Goal: Task Accomplishment & Management: Complete application form

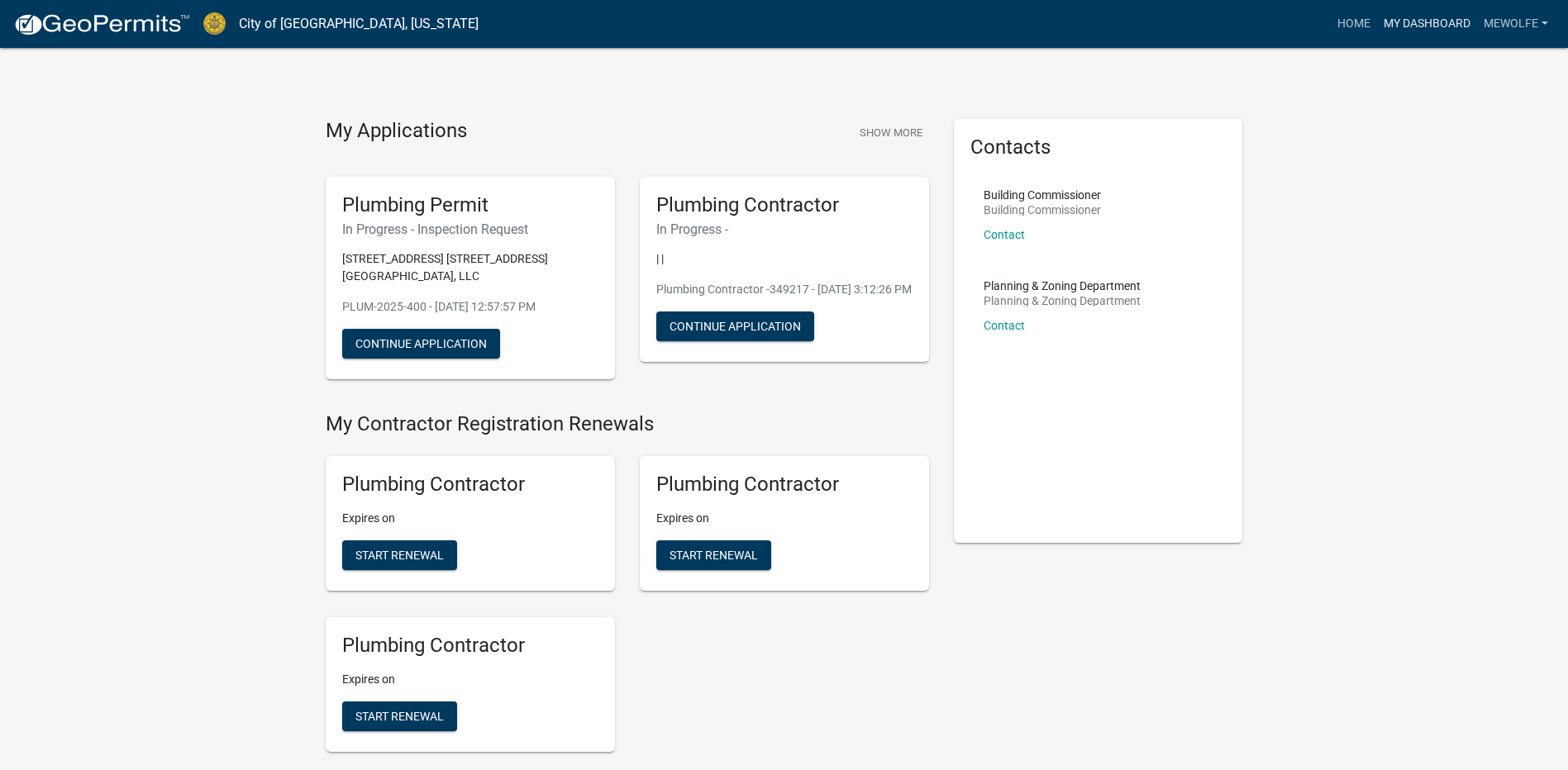
click at [1433, 19] on link "My Dashboard" at bounding box center [1427, 24] width 100 height 31
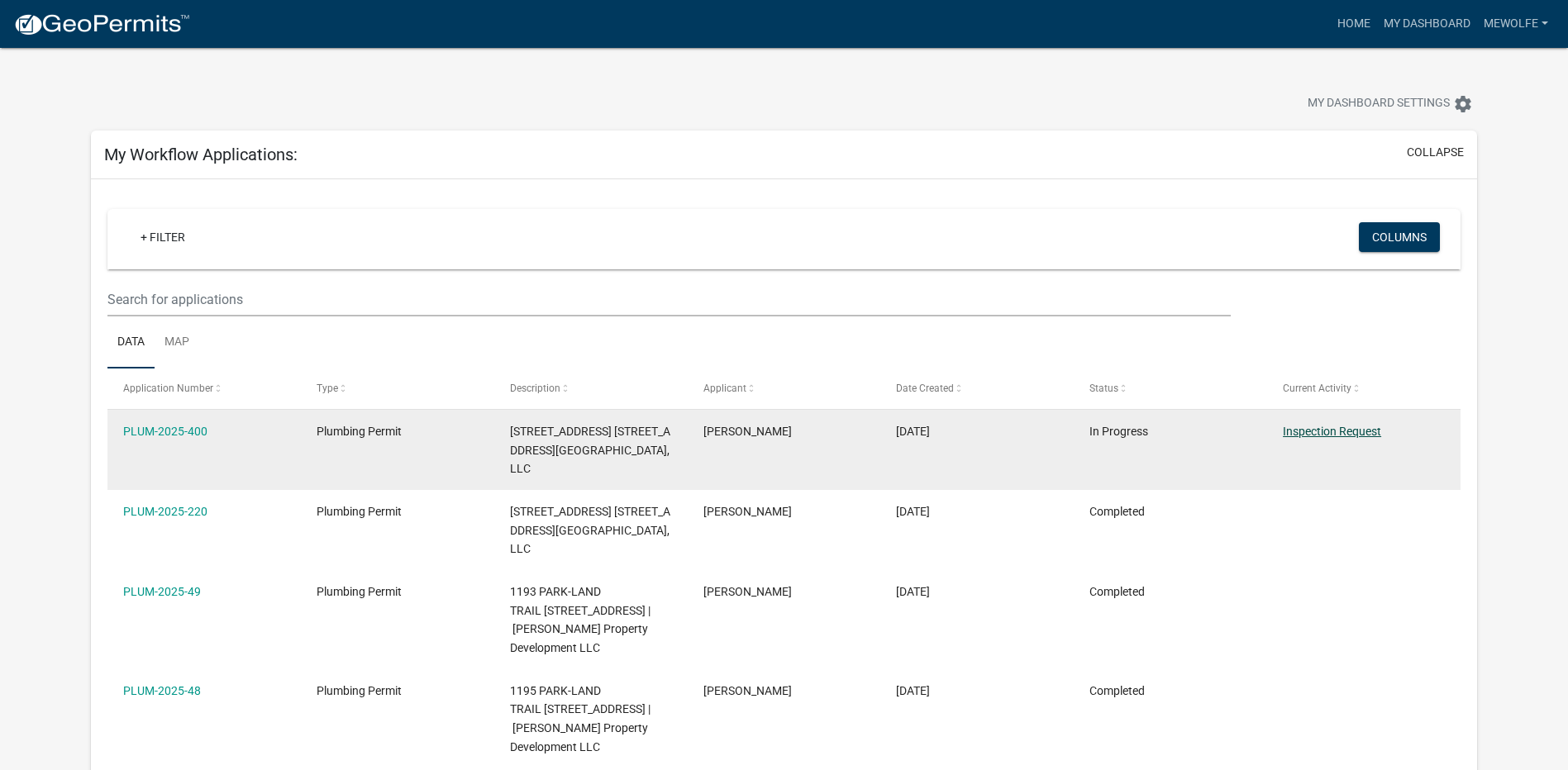
click at [1315, 436] on link "Inspection Request" at bounding box center [1332, 431] width 98 height 14
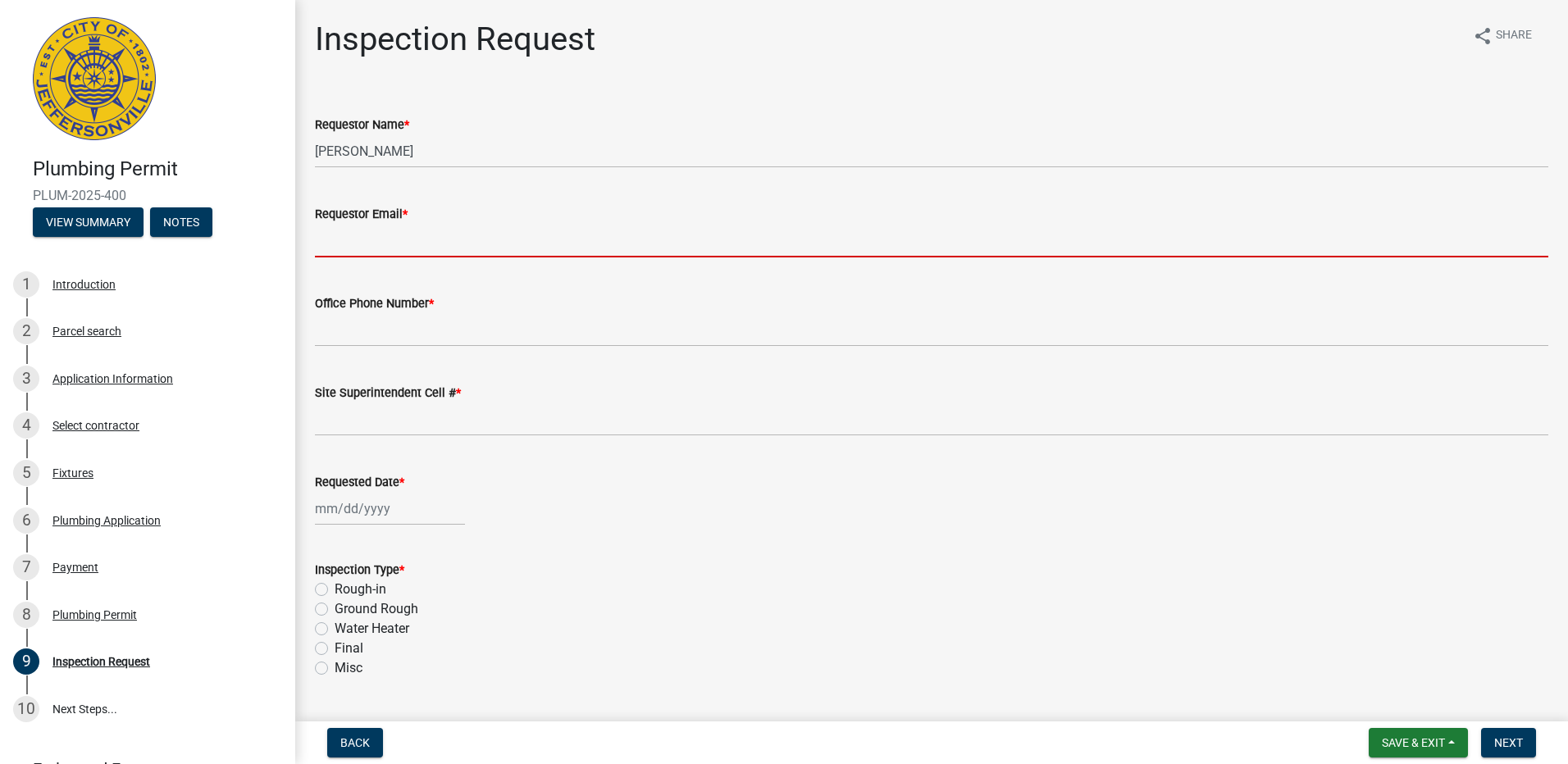
click at [437, 240] on input "Requestor Email *" at bounding box center [931, 241] width 1233 height 33
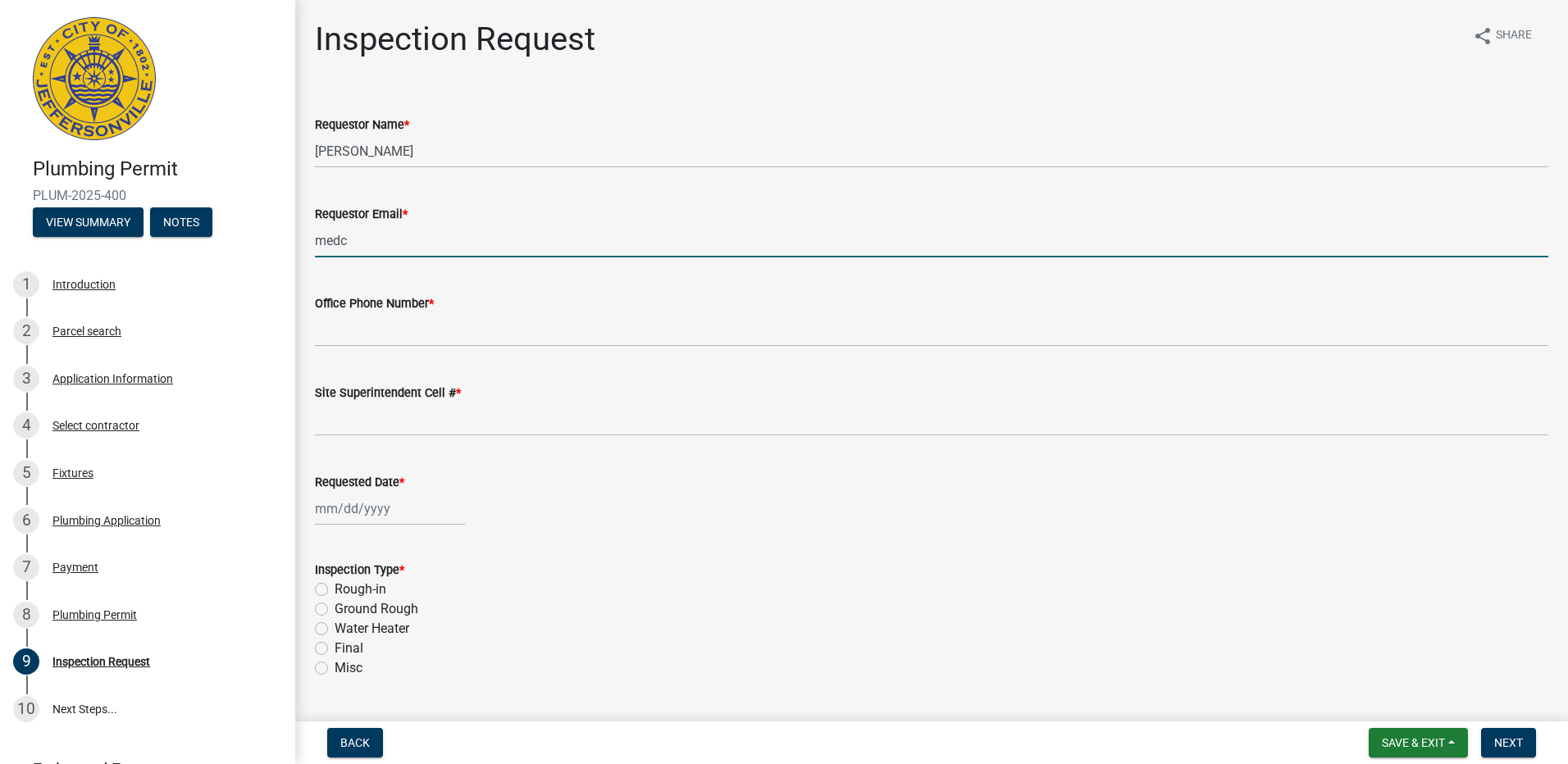
type input "[EMAIL_ADDRESS][DOMAIN_NAME]"
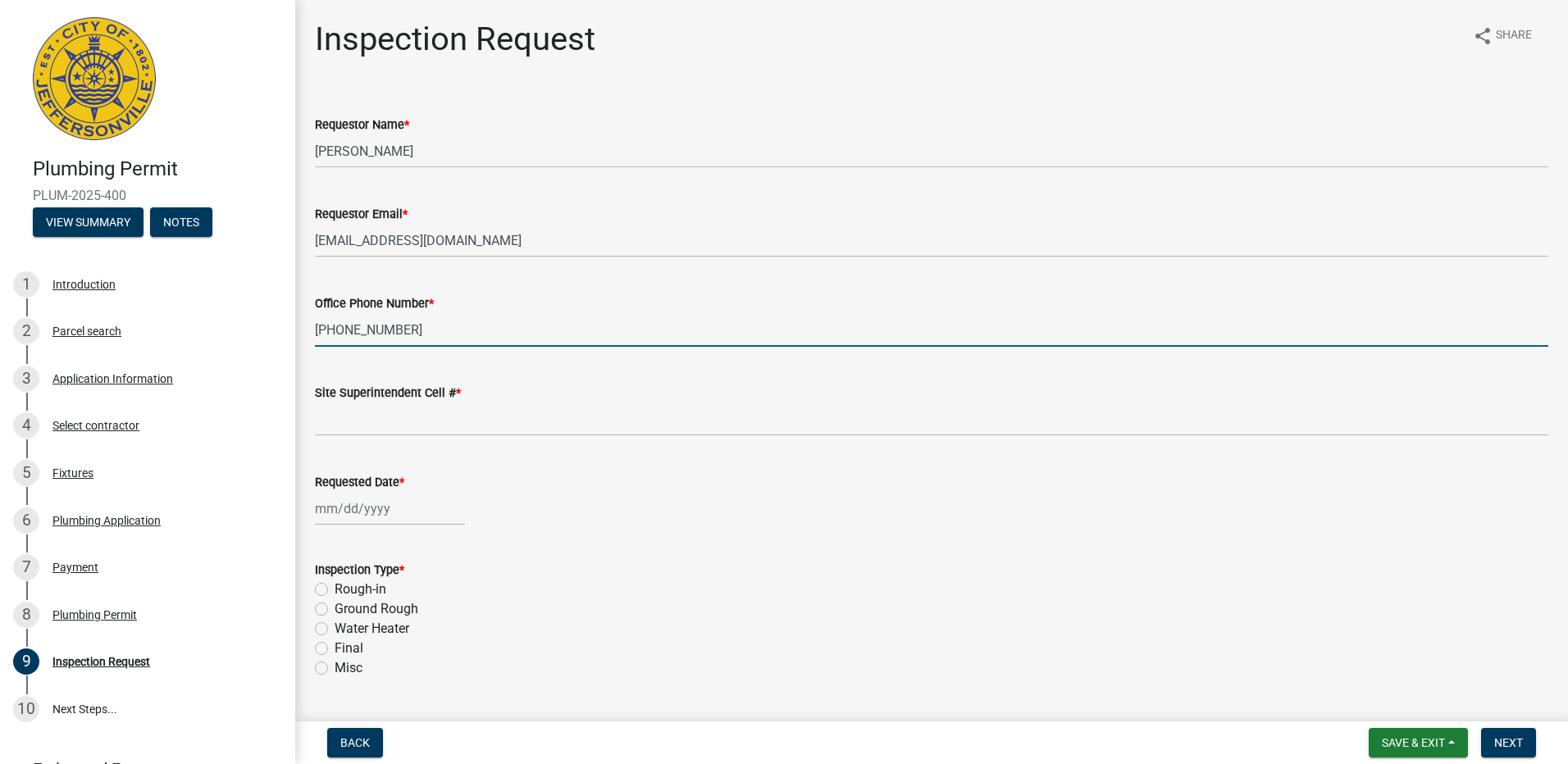
type input "[PHONE_NUMBER]"
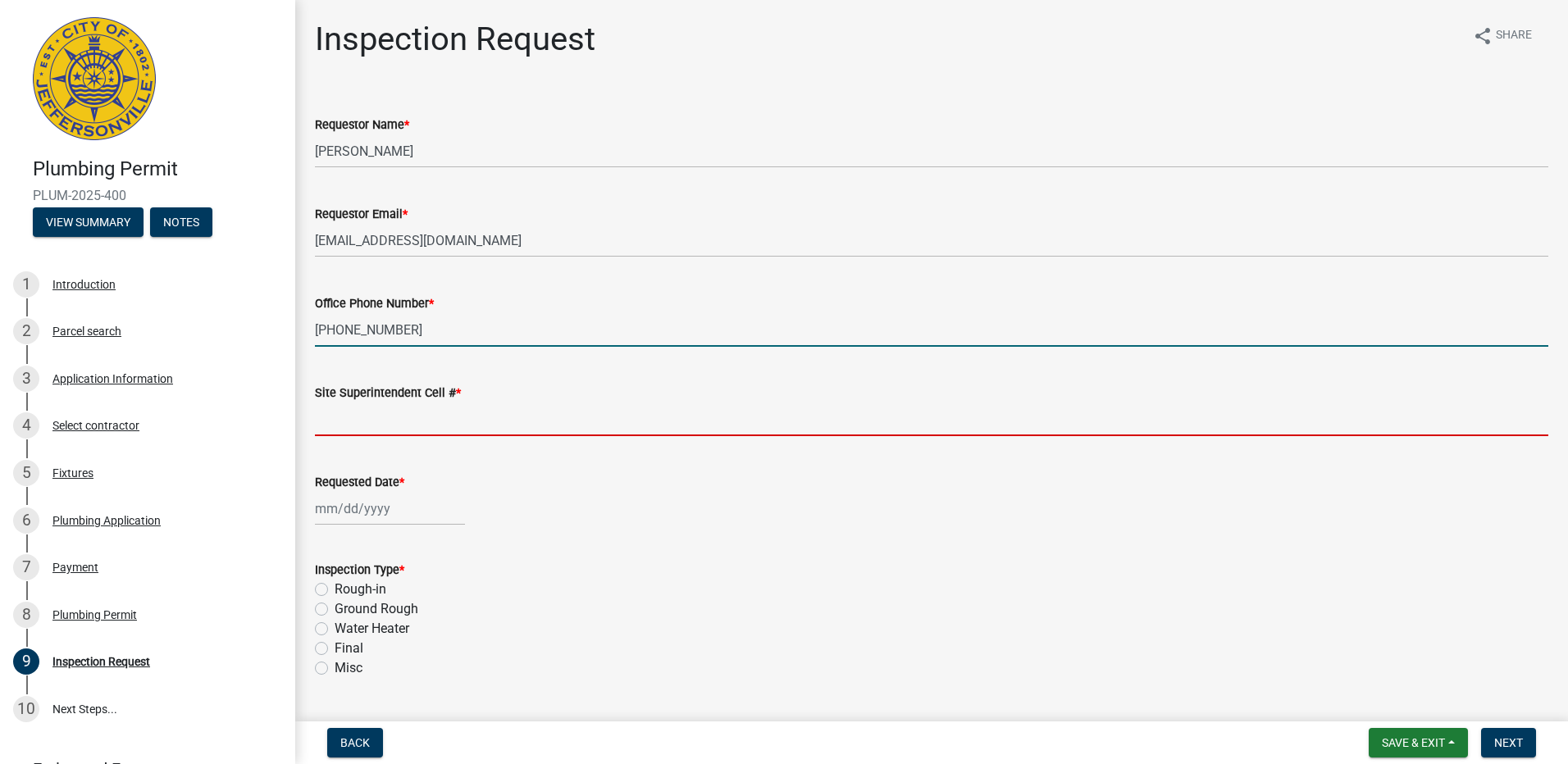
click at [386, 420] on input "Site Superintendent Cell # *" at bounding box center [931, 419] width 1233 height 33
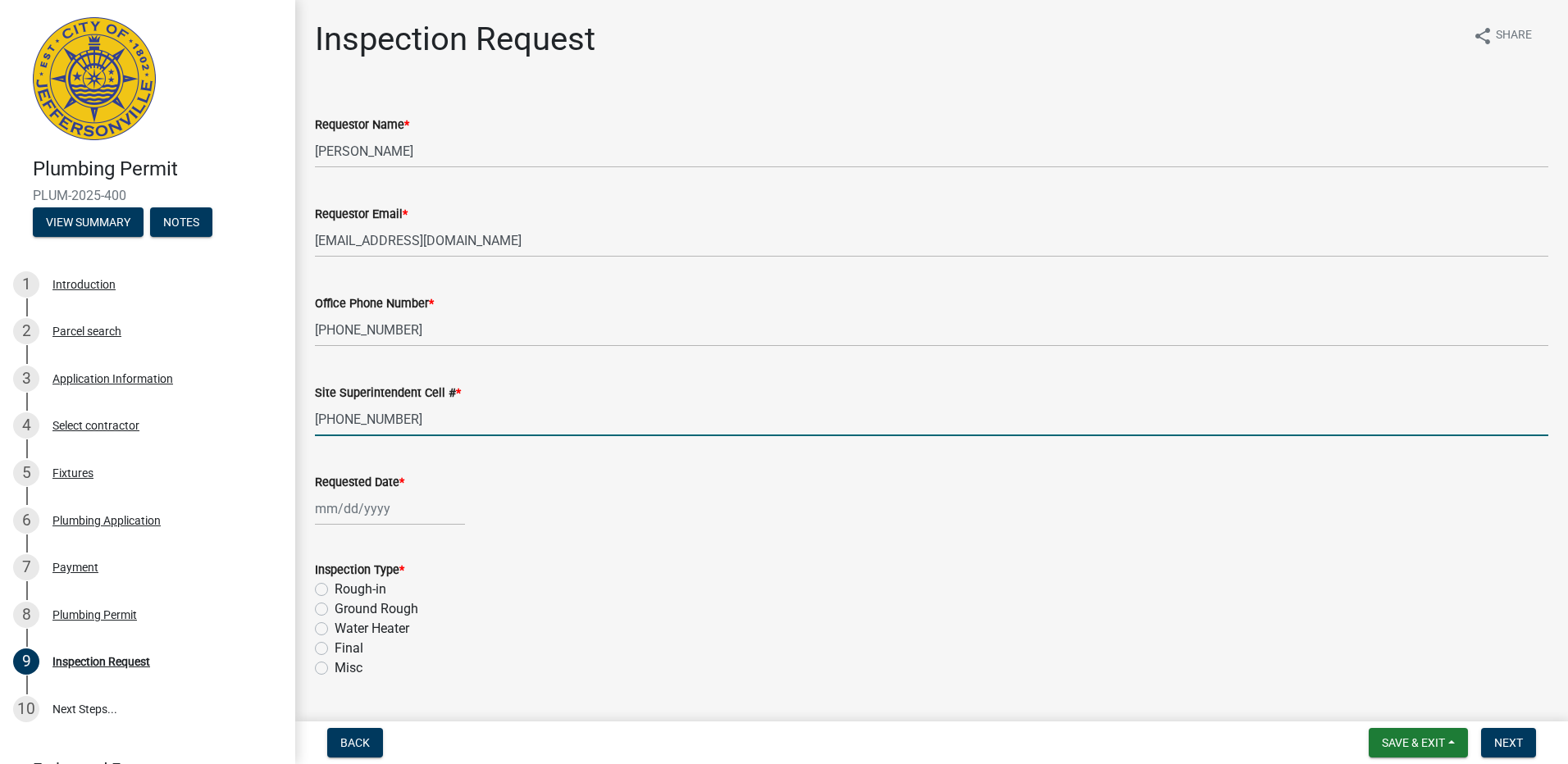
type input "[PHONE_NUMBER]"
click at [335, 523] on div at bounding box center [390, 508] width 150 height 33
select select "8"
select select "2025"
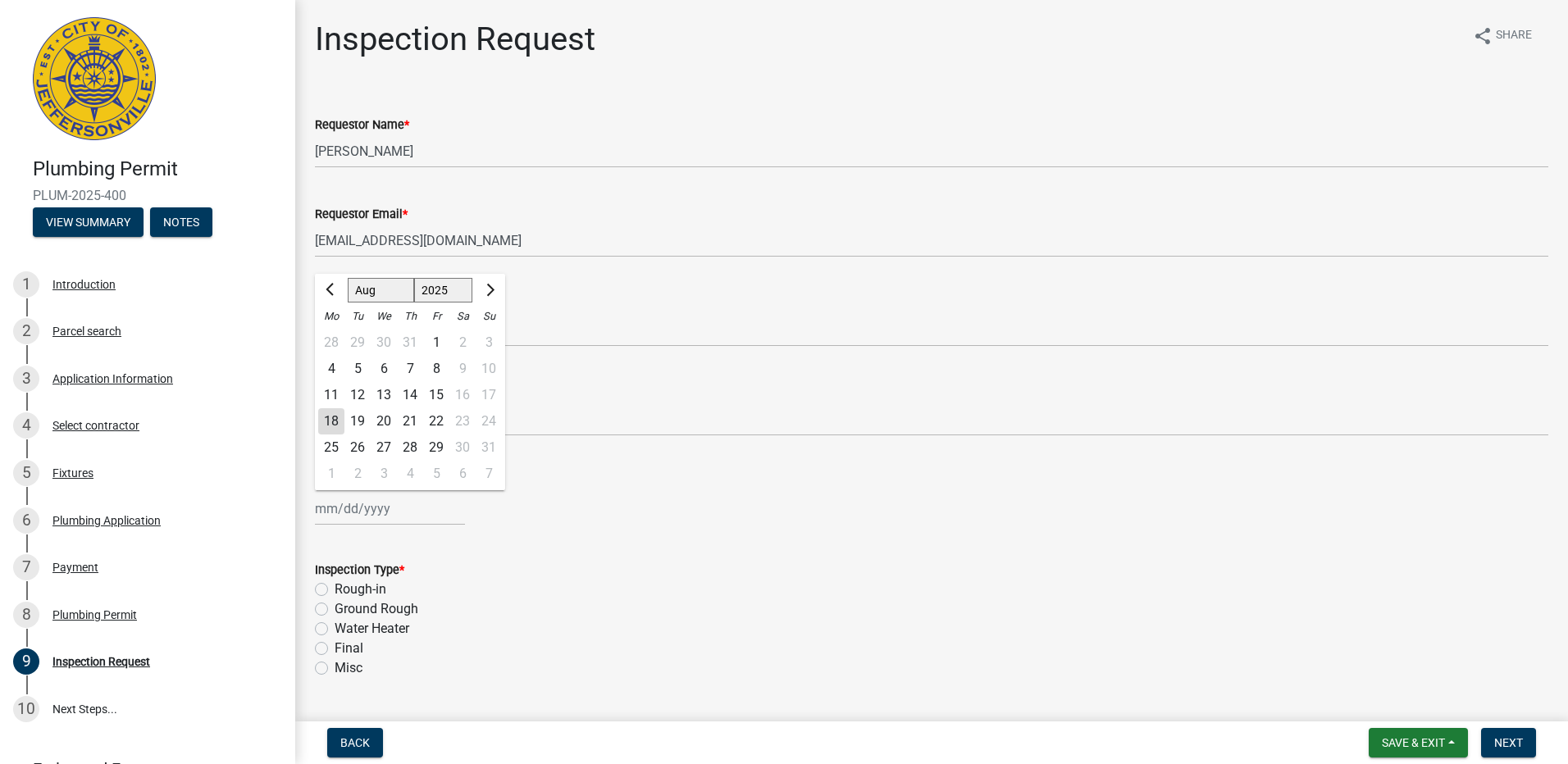
click at [332, 424] on div "18" at bounding box center [331, 421] width 26 height 26
type input "[DATE]"
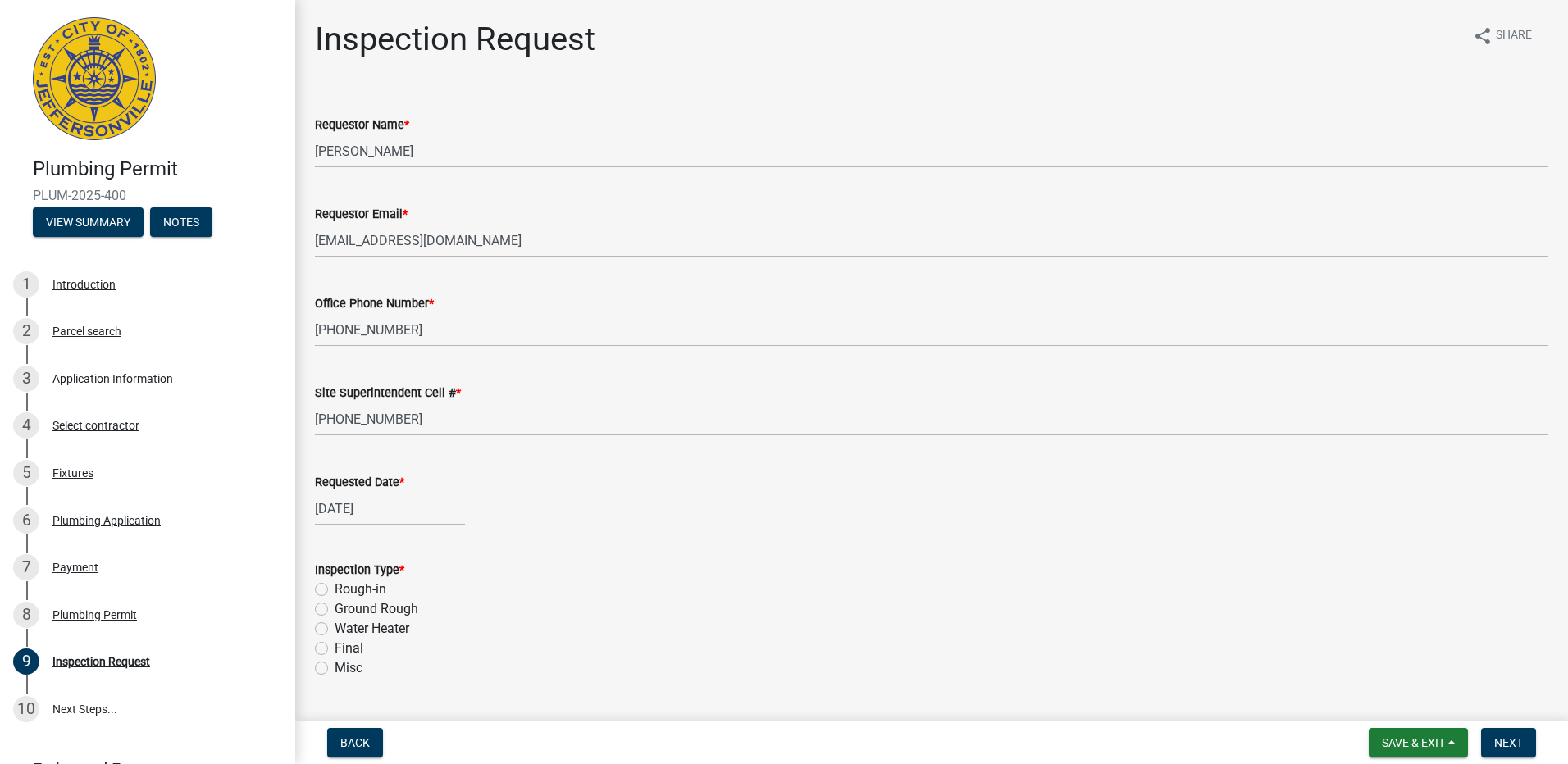
click at [335, 592] on label "Rough-in" at bounding box center [360, 590] width 52 height 20
click at [335, 590] on input "Rough-in" at bounding box center [340, 585] width 11 height 11
radio input "true"
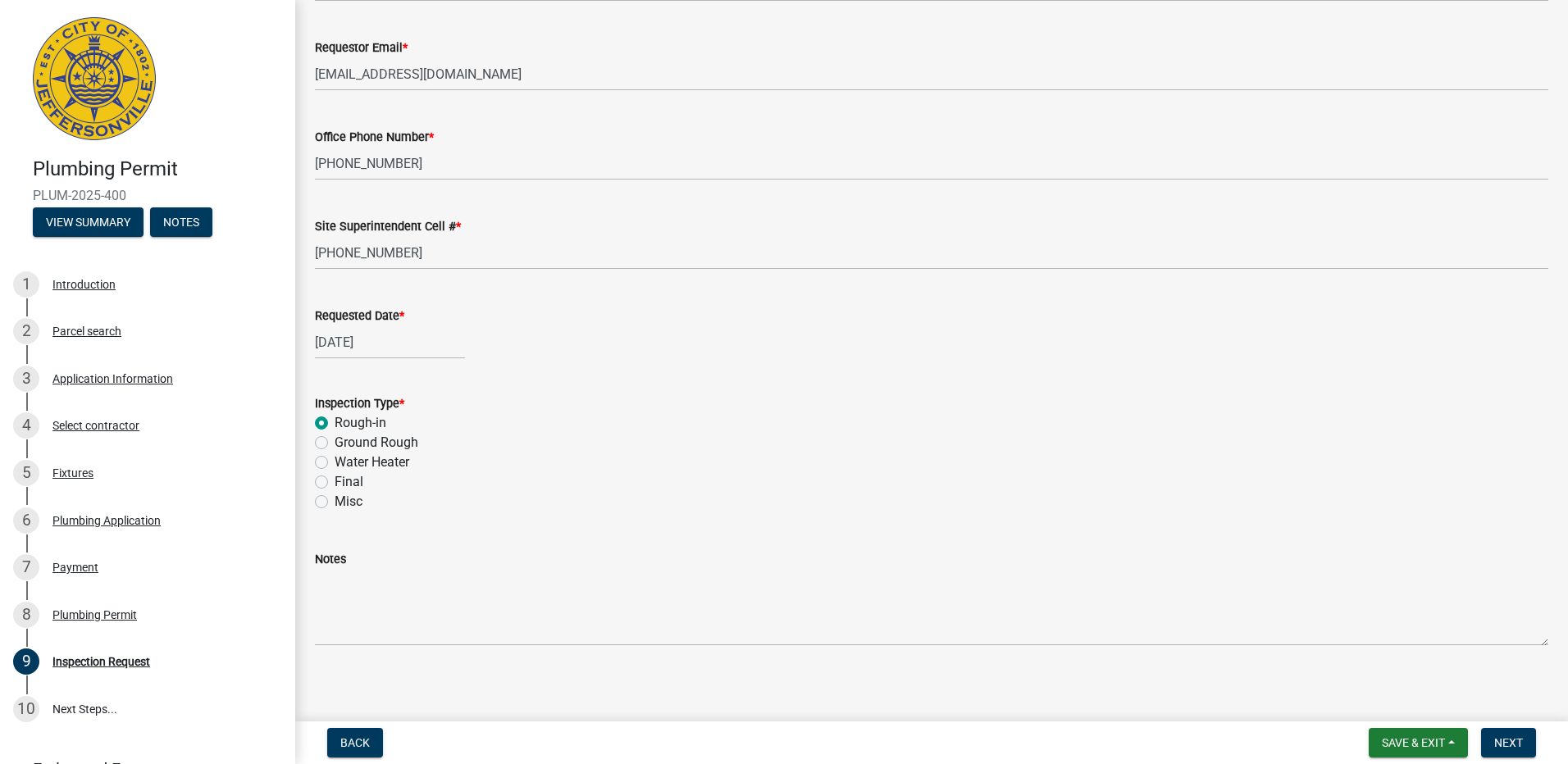
scroll to position [174, 0]
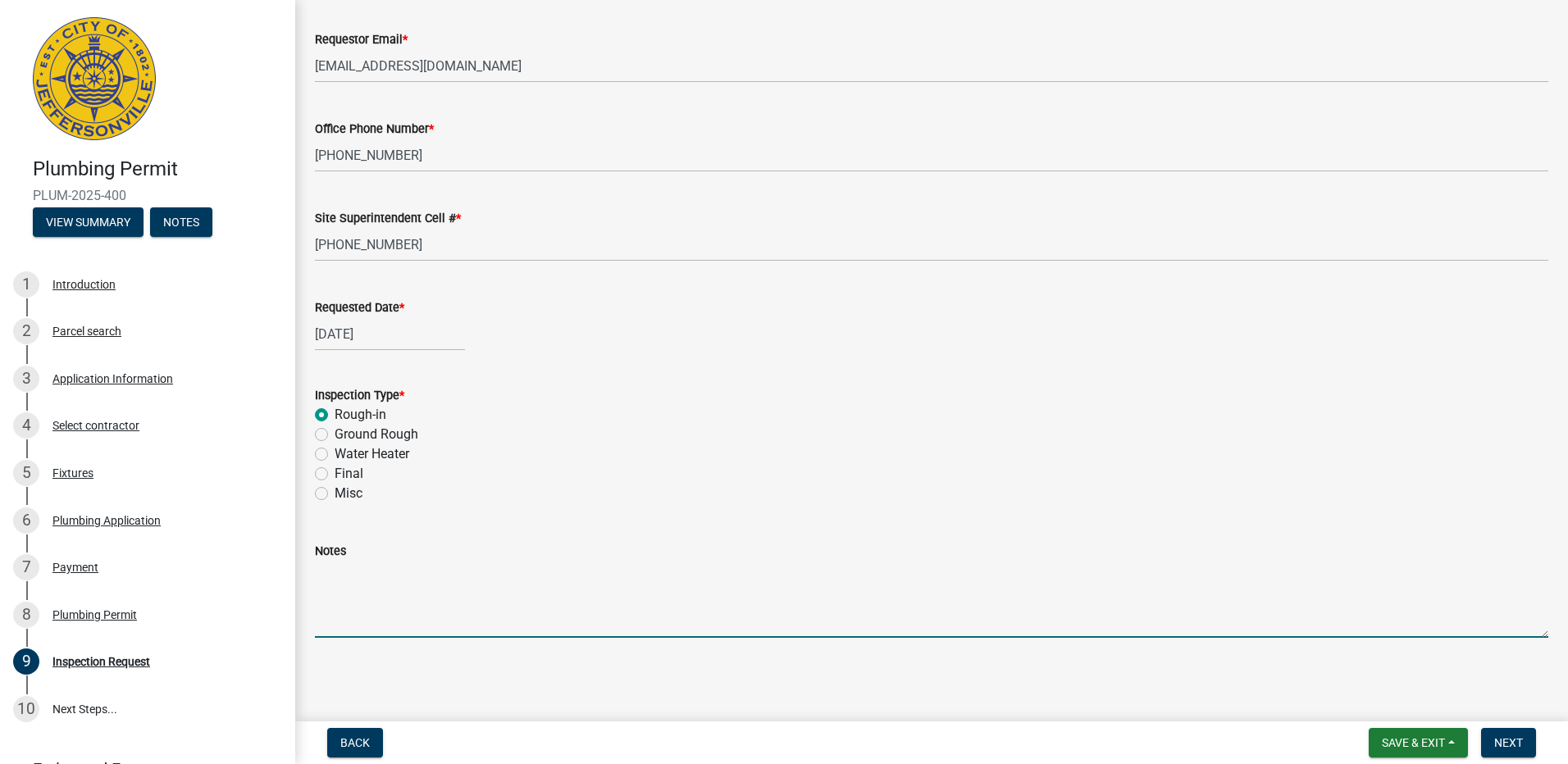
click at [388, 615] on textarea "Notes" at bounding box center [931, 599] width 1233 height 77
type textarea "Rough in work has been completed and is ready for inspection. Thank you"
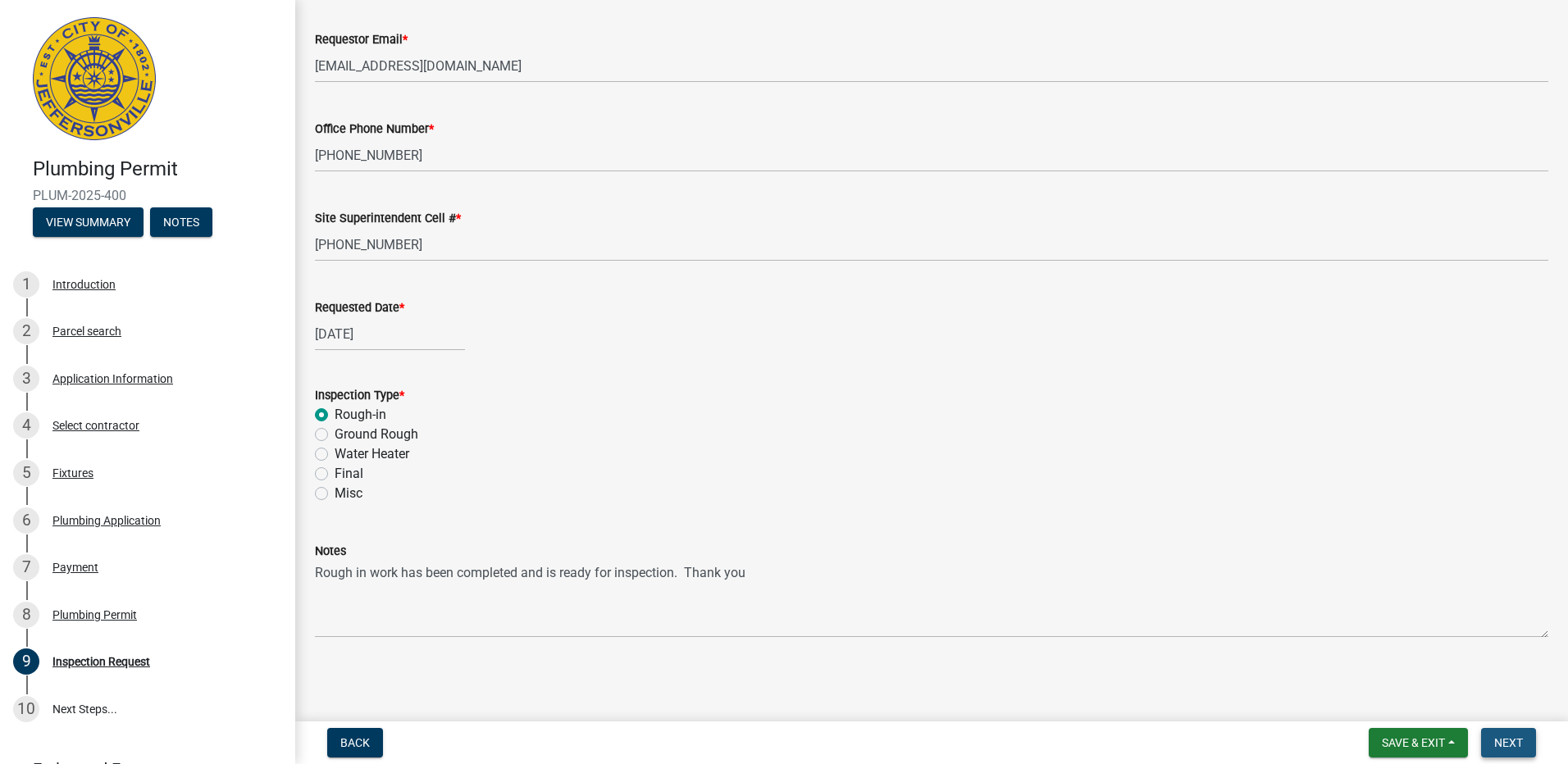
click at [1507, 743] on span "Next" at bounding box center [1509, 743] width 29 height 14
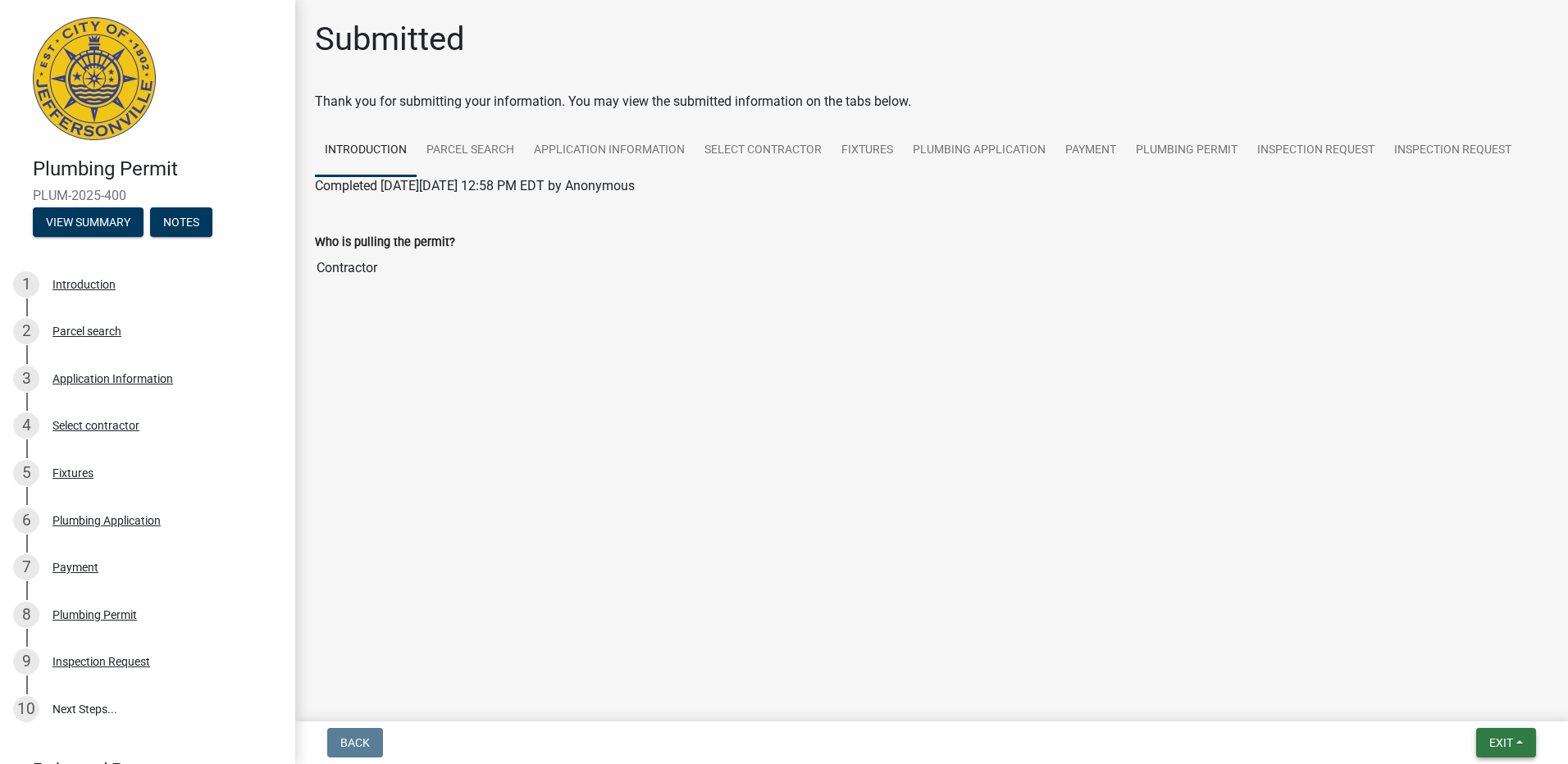
click at [1514, 737] on button "Exit" at bounding box center [1507, 742] width 60 height 30
click at [1478, 702] on button "Save & Exit" at bounding box center [1470, 701] width 131 height 40
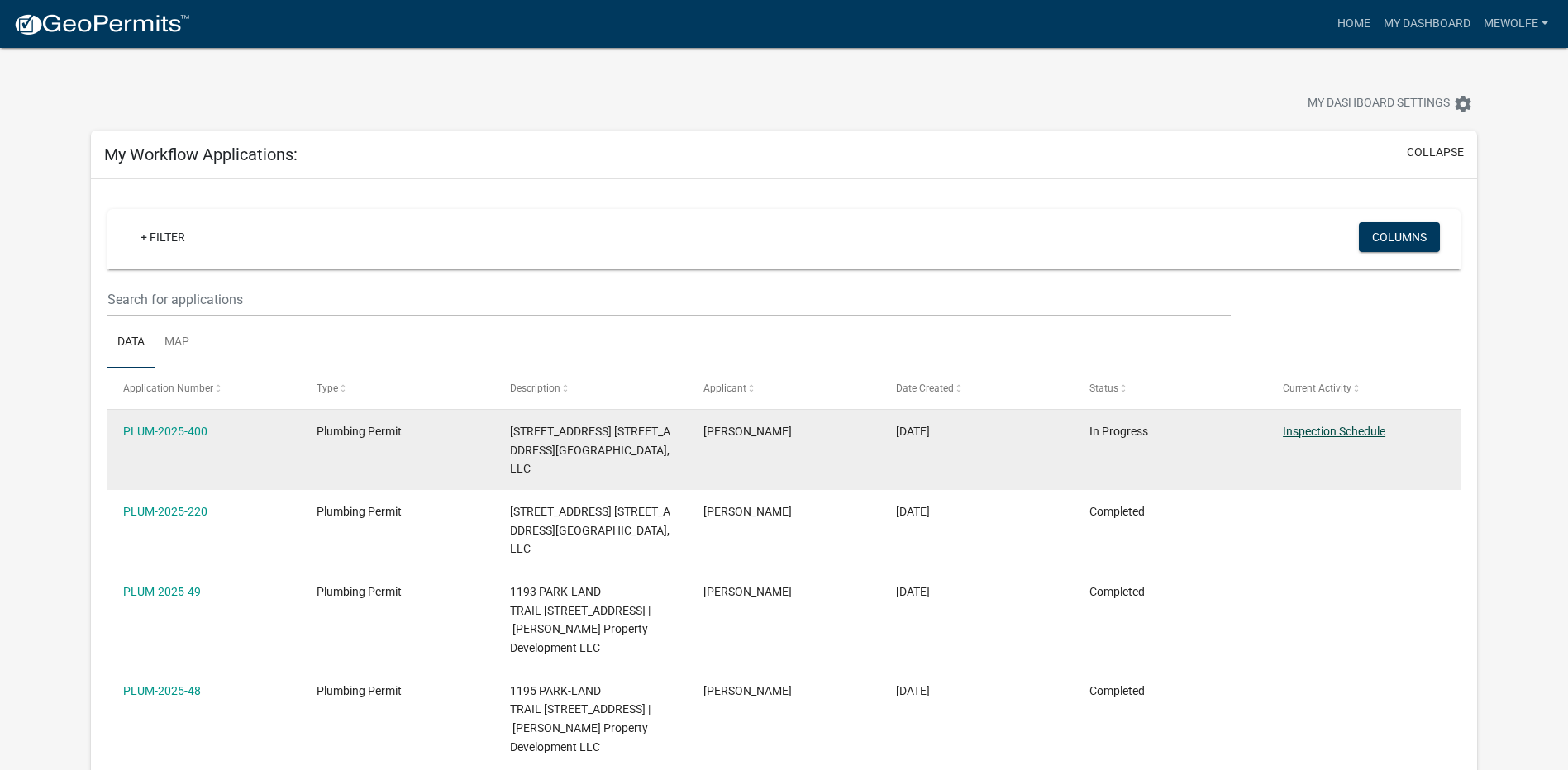
click at [1341, 431] on link "Inspection Schedule" at bounding box center [1334, 431] width 102 height 14
